Goal: Information Seeking & Learning: Learn about a topic

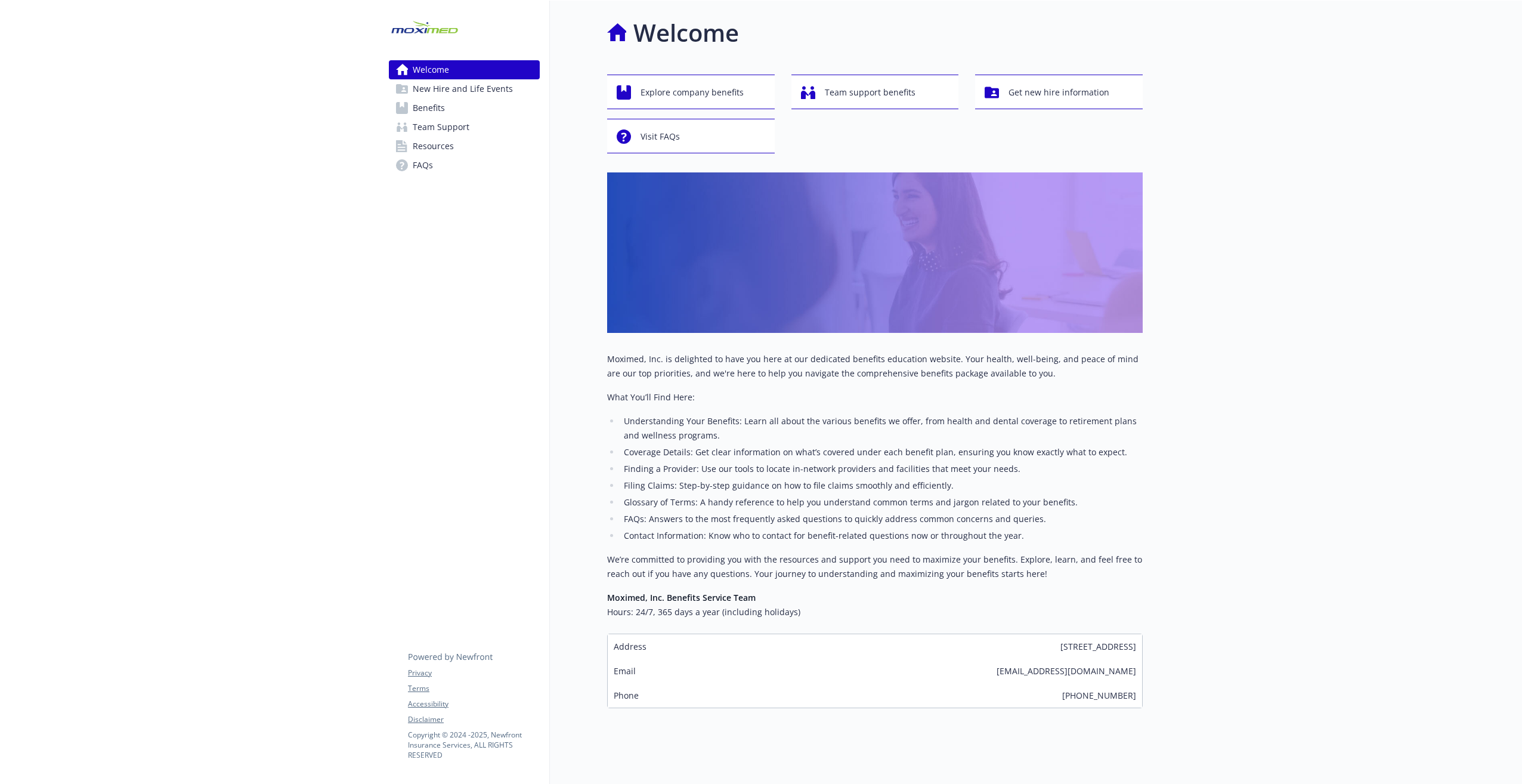
drag, startPoint x: 295, startPoint y: 23, endPoint x: 299, endPoint y: 12, distance: 11.7
click at [295, 24] on div at bounding box center [190, 397] width 379 height 793
click at [647, 85] on span "Explore company benefits" at bounding box center [692, 92] width 103 height 22
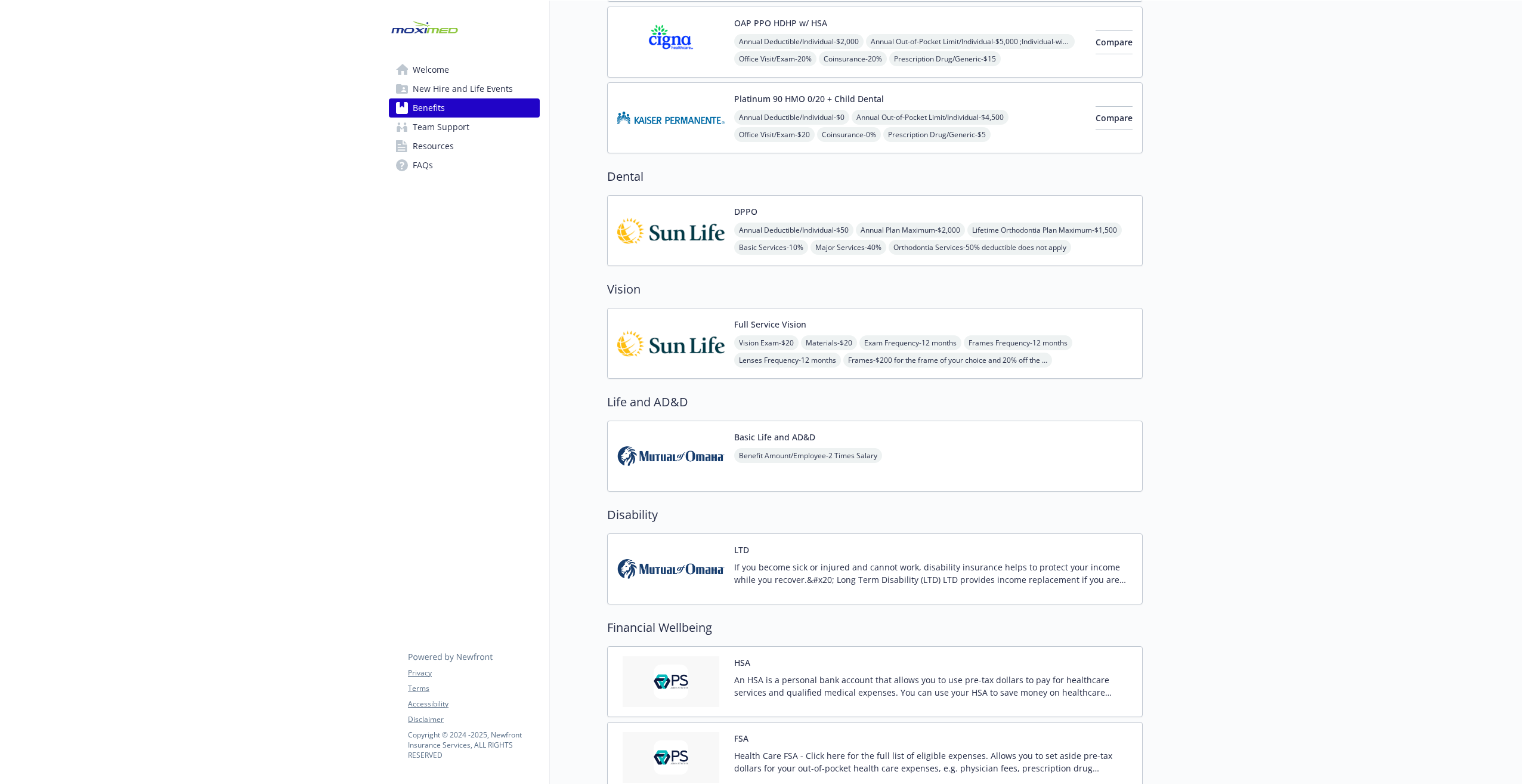
scroll to position [299, 0]
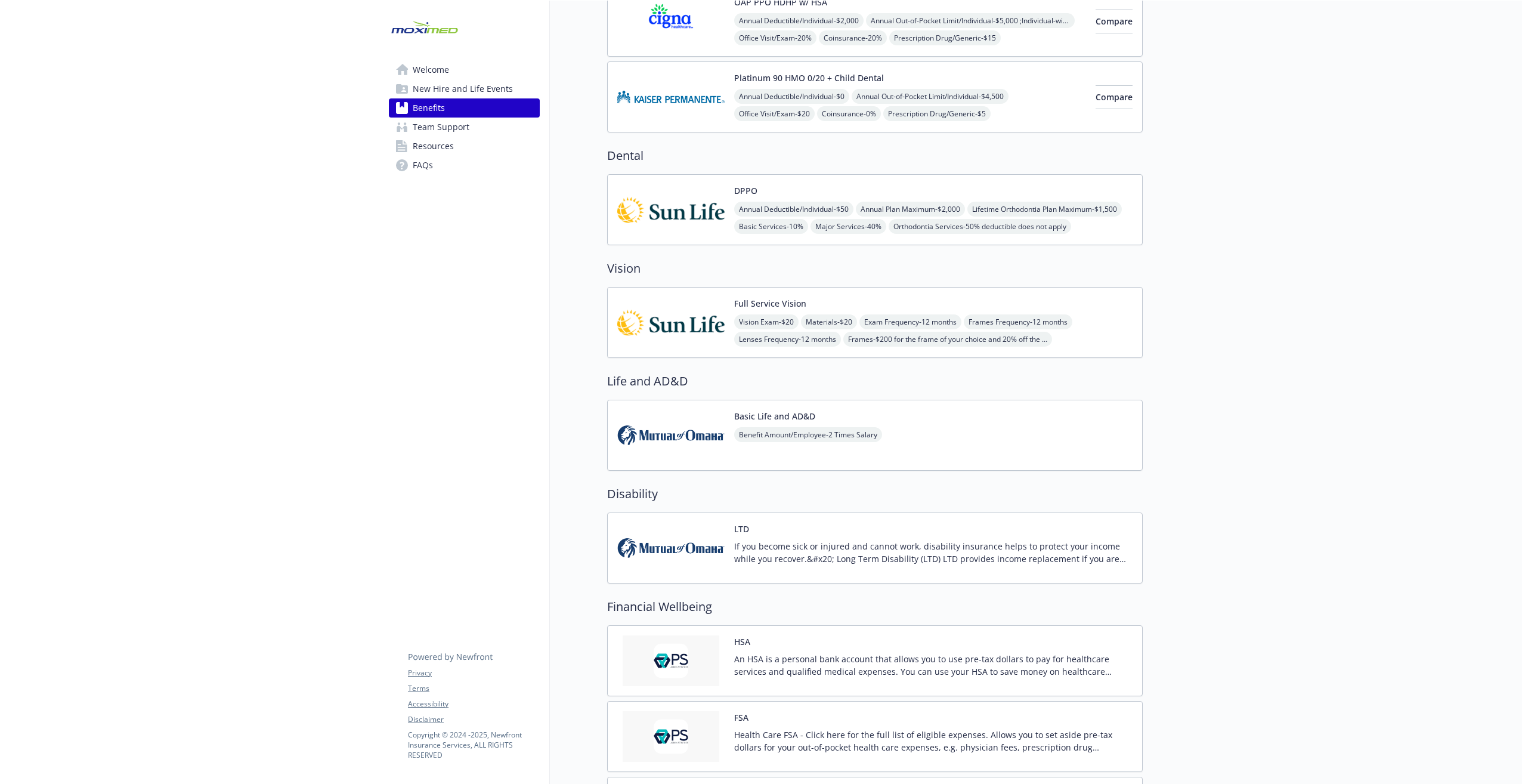
click at [1360, 567] on div at bounding box center [1332, 412] width 379 height 1420
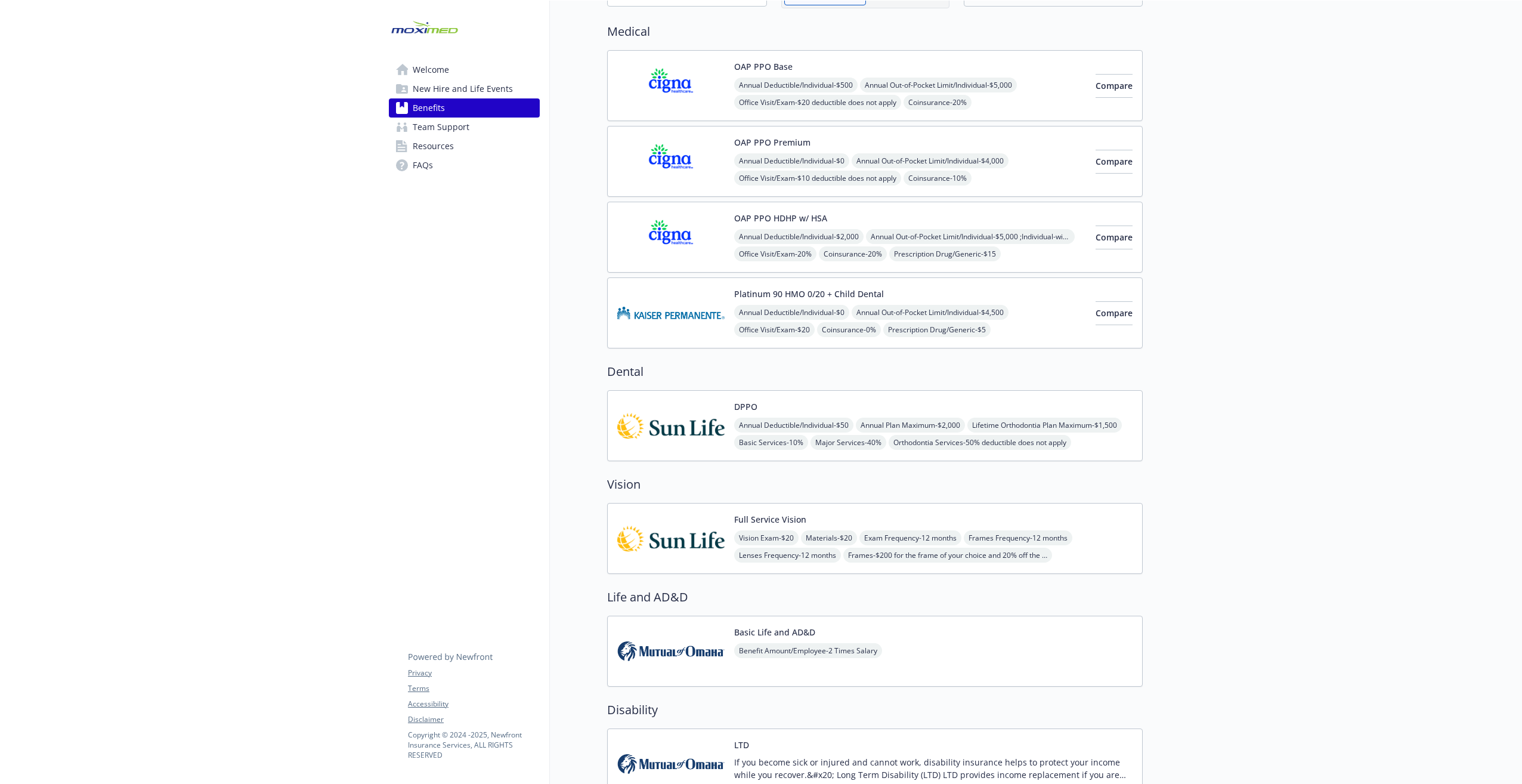
scroll to position [0, 0]
